Goal: Information Seeking & Learning: Learn about a topic

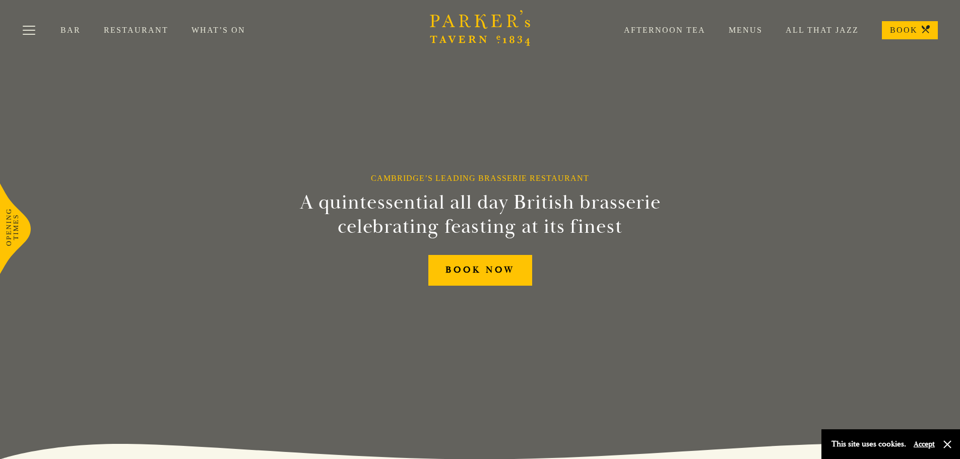
click at [125, 29] on link "Restaurant" at bounding box center [148, 30] width 88 height 10
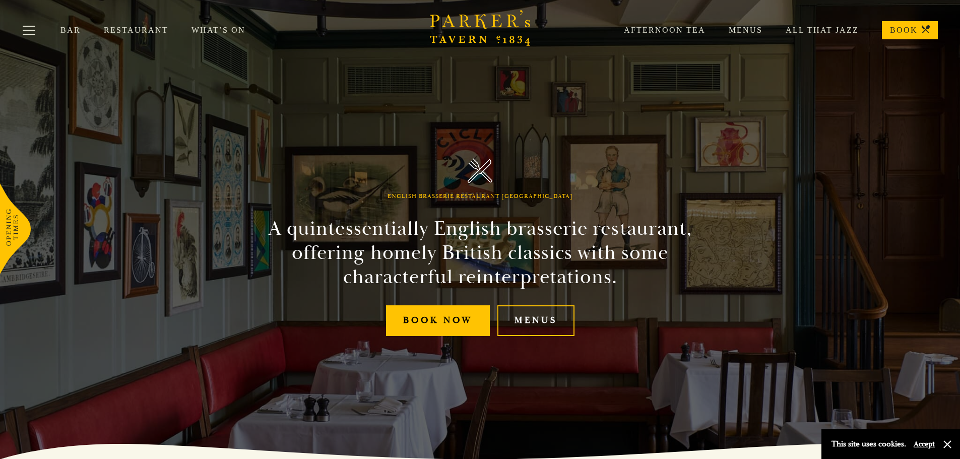
click at [743, 28] on link "Menus" at bounding box center [733, 30] width 57 height 10
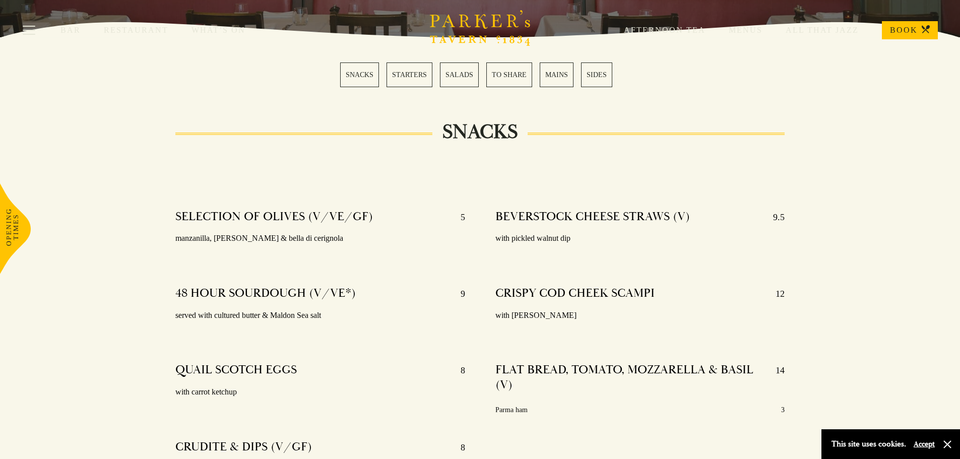
scroll to position [252, 0]
